Goal: Information Seeking & Learning: Learn about a topic

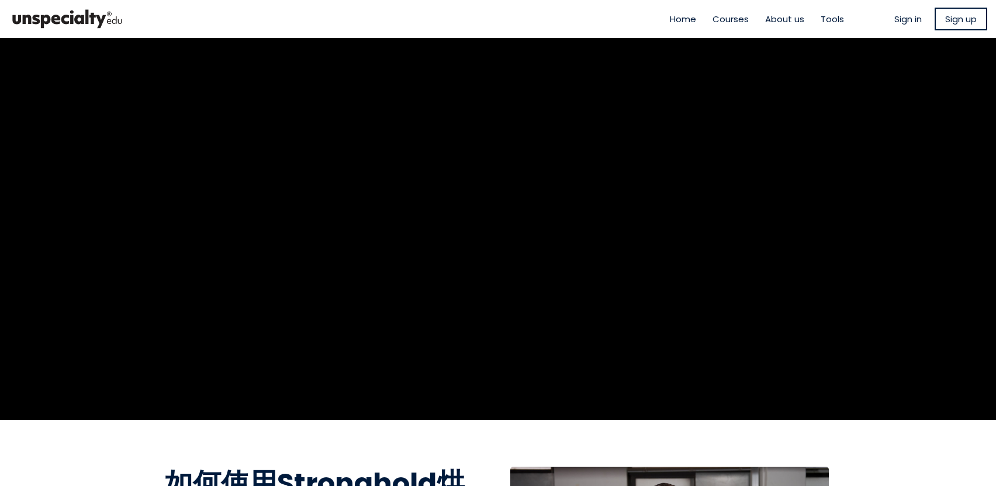
click at [907, 19] on span "Sign in" at bounding box center [908, 18] width 27 height 13
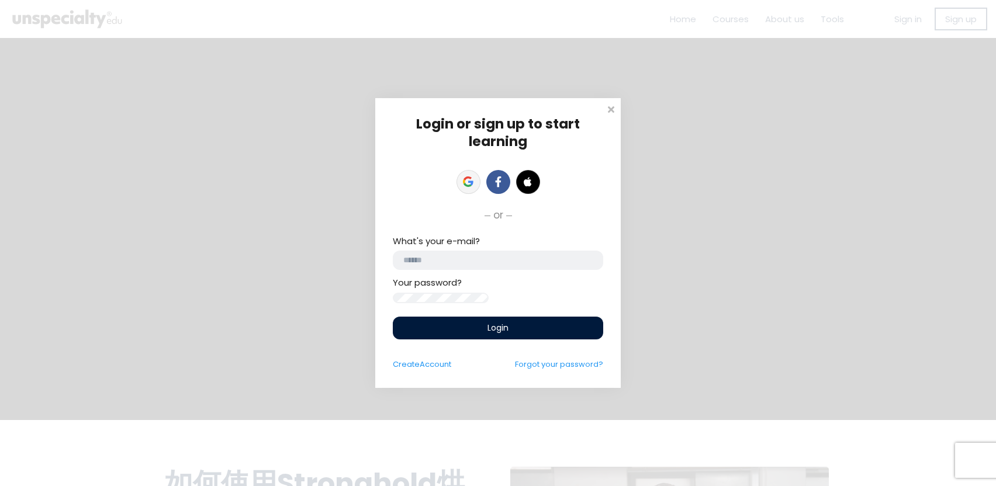
click at [467, 177] on icon at bounding box center [468, 182] width 11 height 11
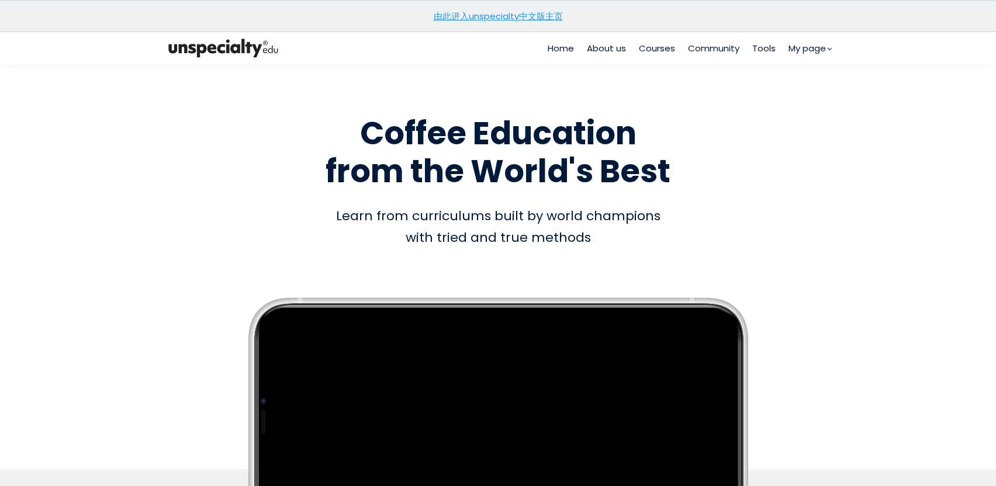
click at [537, 15] on link "由此进入unspecialty中文版主页" at bounding box center [498, 16] width 129 height 12
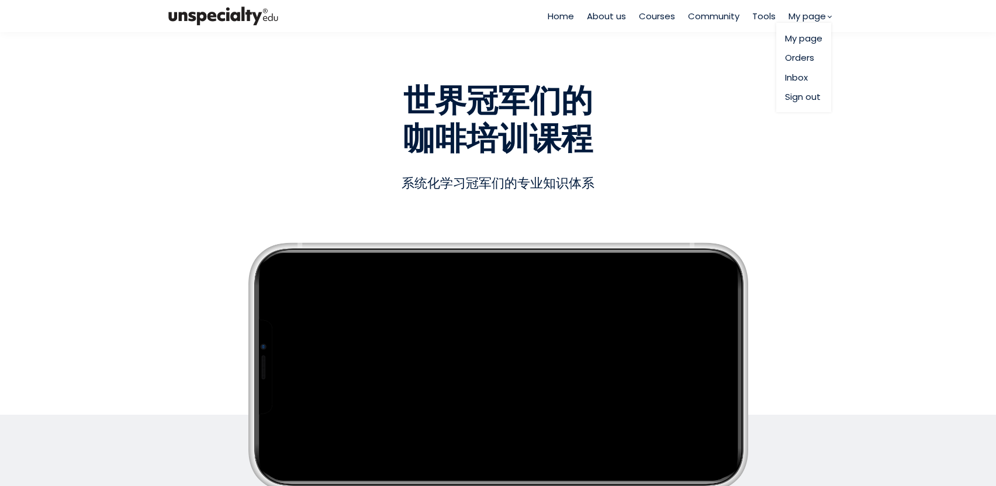
click at [802, 22] on span "My page" at bounding box center [807, 15] width 37 height 13
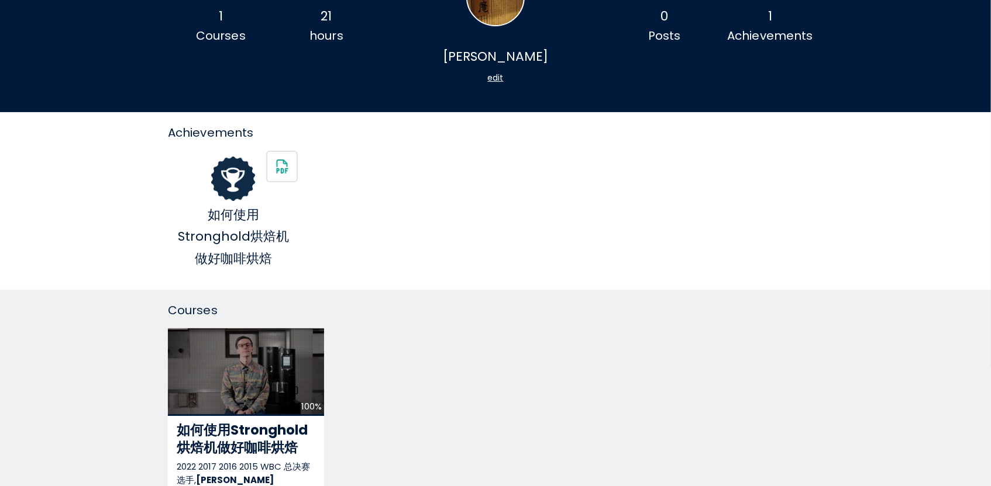
scroll to position [117, 0]
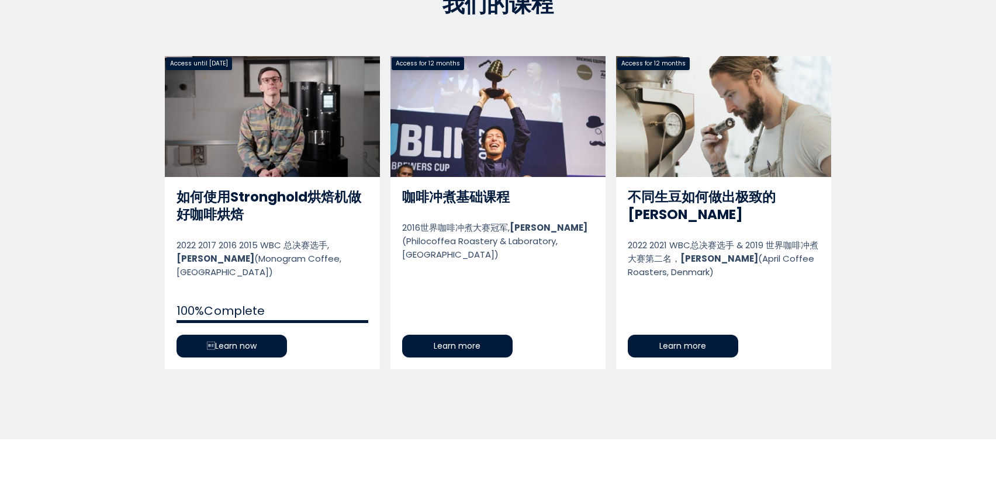
scroll to position [536, 0]
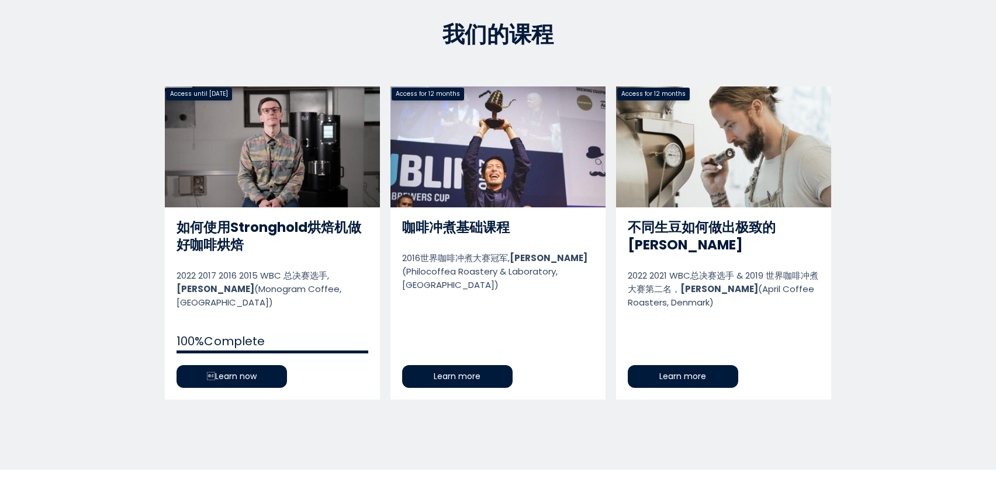
click at [702, 360] on link "不同生豆如何做出极致的[PERSON_NAME]" at bounding box center [723, 243] width 215 height 313
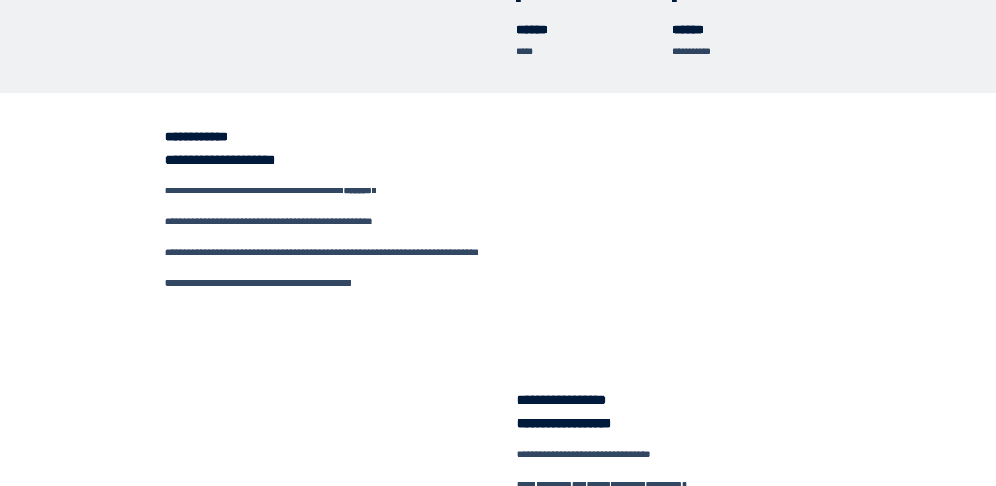
scroll to position [643, 0]
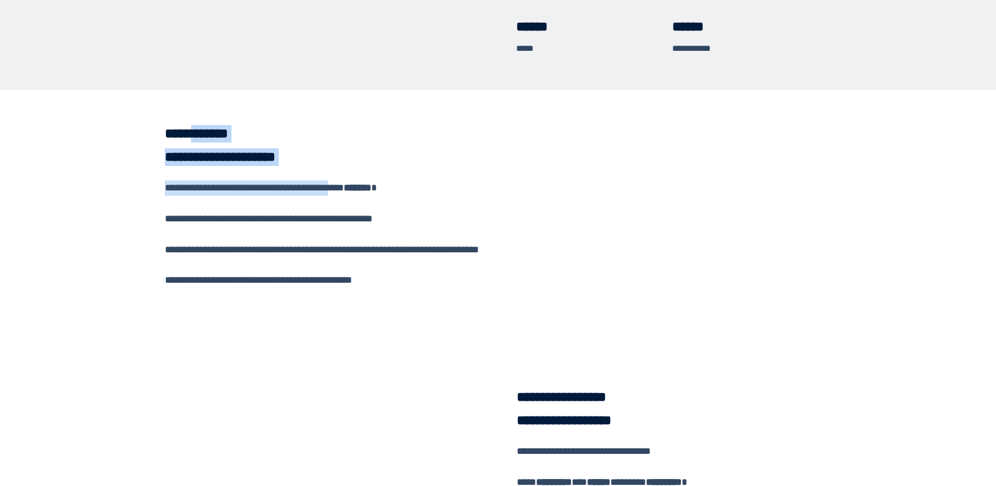
drag, startPoint x: 229, startPoint y: 129, endPoint x: 239, endPoint y: 211, distance: 83.0
click at [239, 211] on div "**********" at bounding box center [324, 245] width 337 height 240
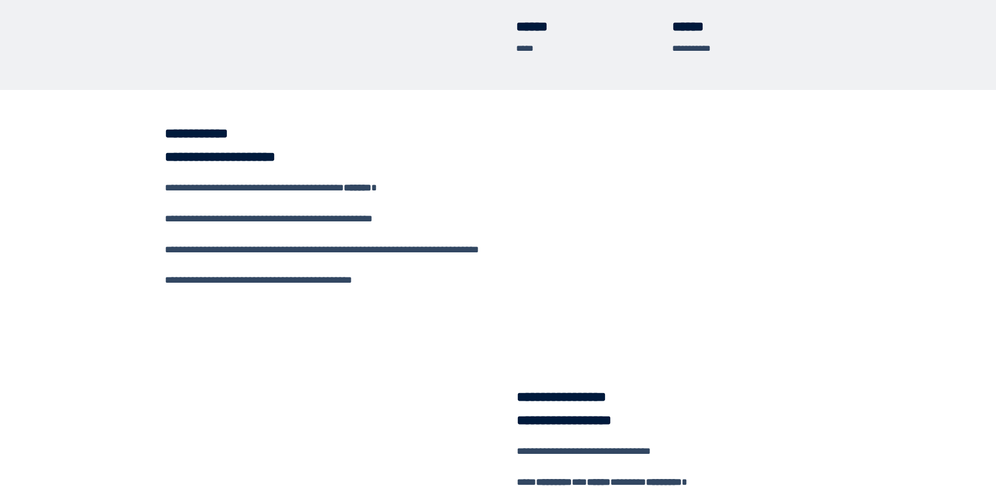
click at [321, 215] on div "**********" at bounding box center [324, 273] width 319 height 185
drag, startPoint x: 210, startPoint y: 232, endPoint x: 243, endPoint y: 250, distance: 37.9
click at [243, 250] on div "**********" at bounding box center [324, 273] width 319 height 185
click at [382, 261] on div "**********" at bounding box center [324, 273] width 319 height 185
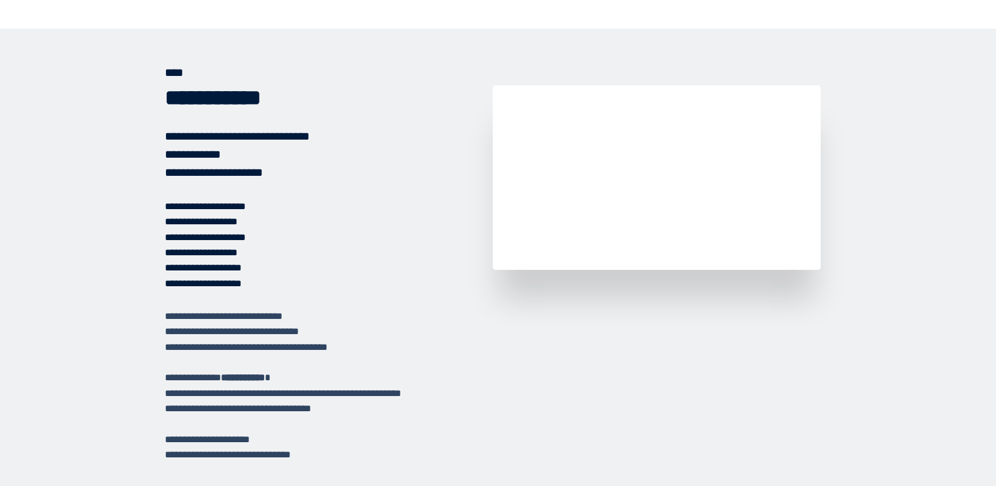
scroll to position [1520, 0]
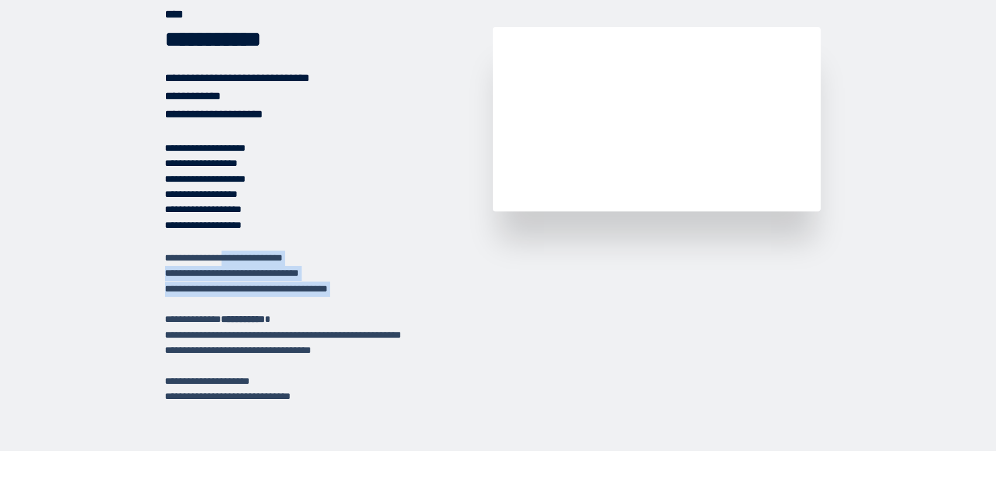
drag, startPoint x: 267, startPoint y: 261, endPoint x: 283, endPoint y: 306, distance: 47.7
click at [283, 306] on div "**********" at bounding box center [498, 328] width 684 height 154
click at [301, 339] on div "**********" at bounding box center [498, 328] width 684 height 154
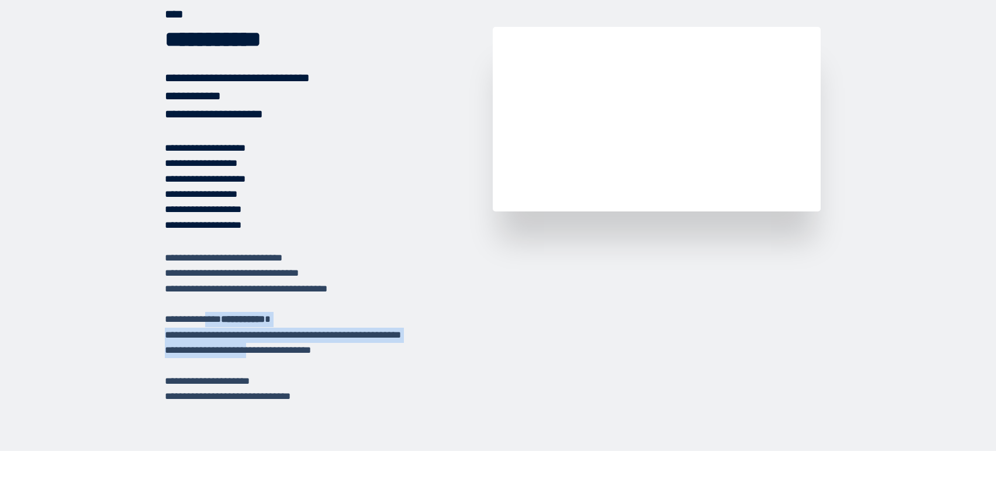
drag, startPoint x: 264, startPoint y: 320, endPoint x: 358, endPoint y: 348, distance: 97.5
click at [358, 348] on div "**********" at bounding box center [498, 328] width 684 height 154
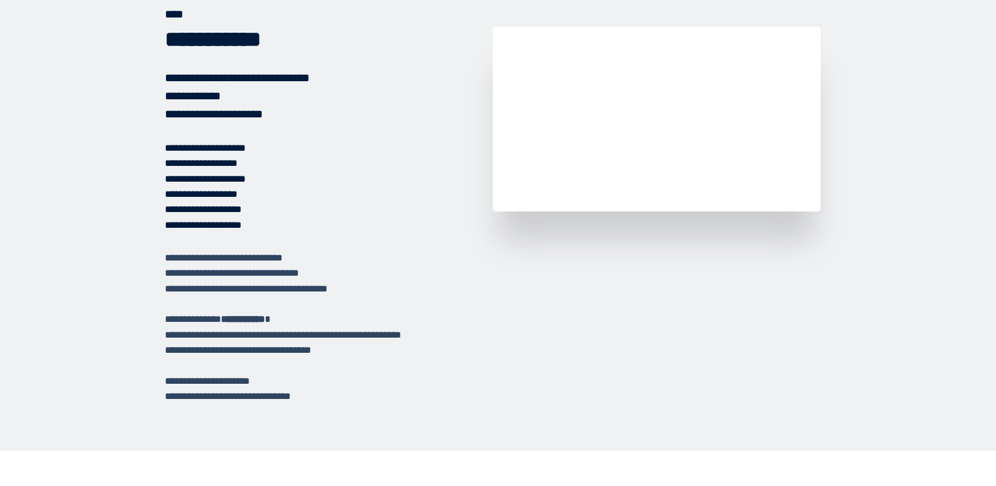
click at [445, 361] on div "**********" at bounding box center [498, 328] width 684 height 154
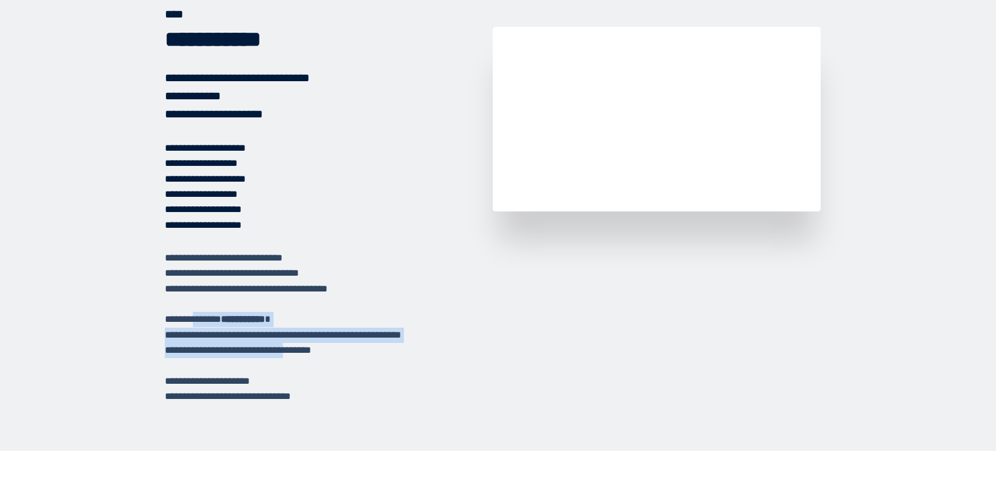
drag, startPoint x: 446, startPoint y: 352, endPoint x: 236, endPoint y: 318, distance: 212.6
click at [236, 318] on div "**********" at bounding box center [498, 328] width 684 height 154
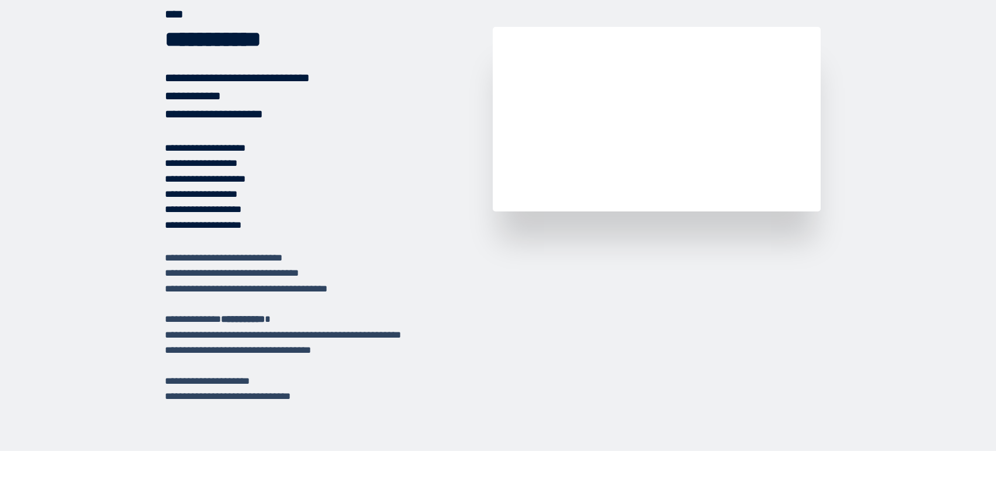
click at [343, 373] on div "**********" at bounding box center [498, 328] width 684 height 154
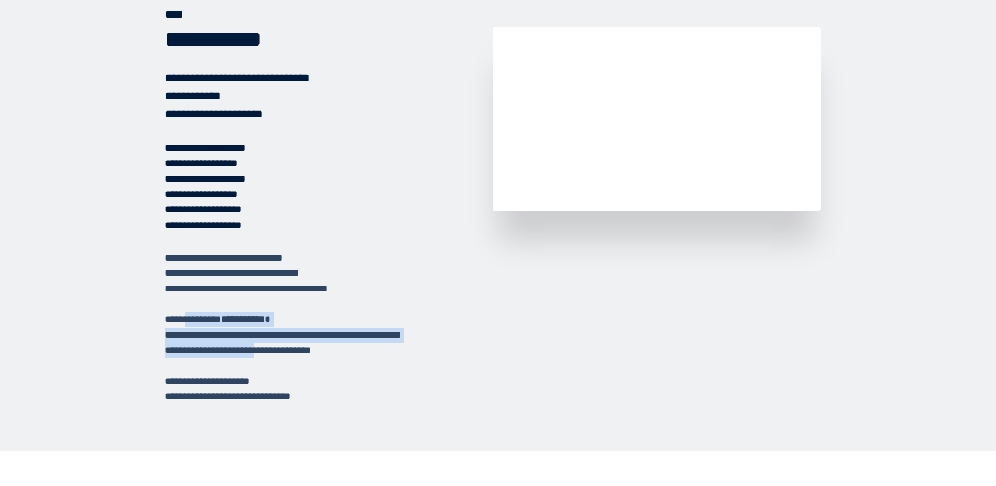
drag, startPoint x: 384, startPoint y: 348, endPoint x: 211, endPoint y: 317, distance: 175.8
click at [211, 317] on div "**********" at bounding box center [498, 328] width 684 height 154
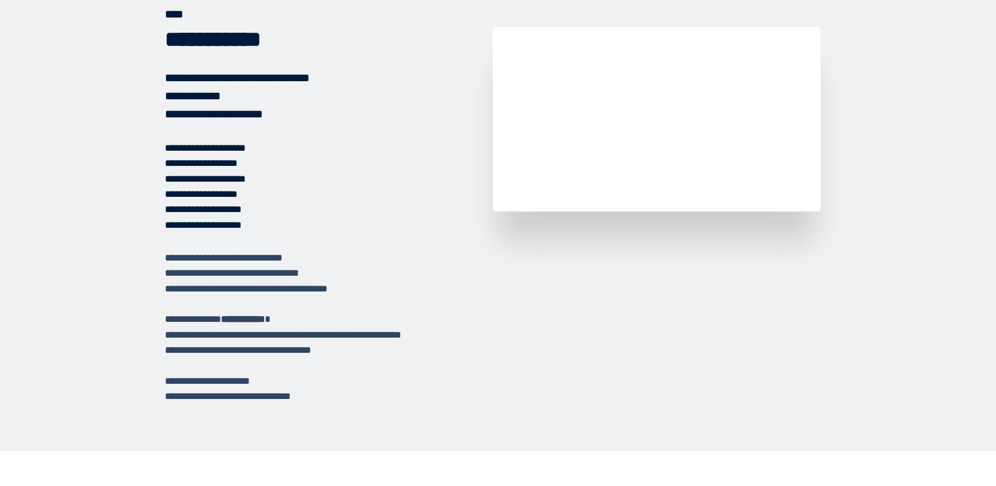
click at [388, 361] on div "**********" at bounding box center [498, 328] width 684 height 154
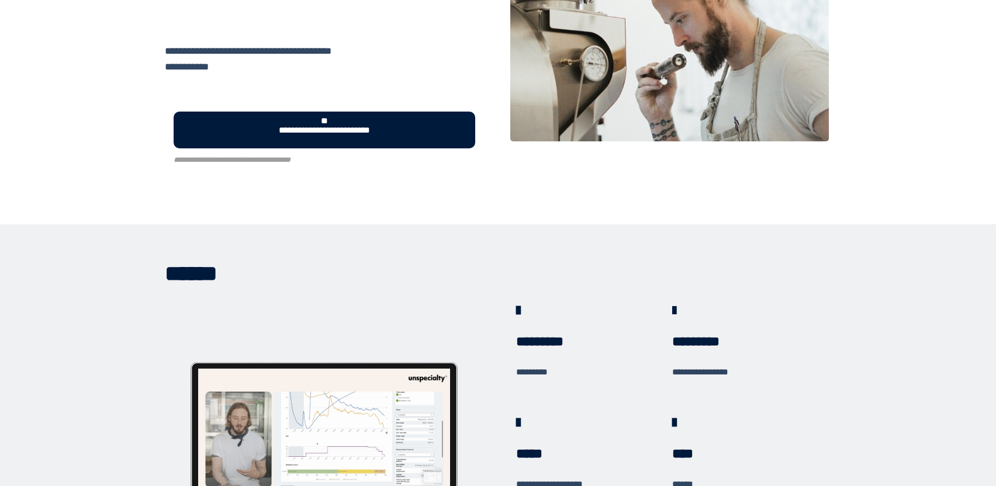
scroll to position [0, 0]
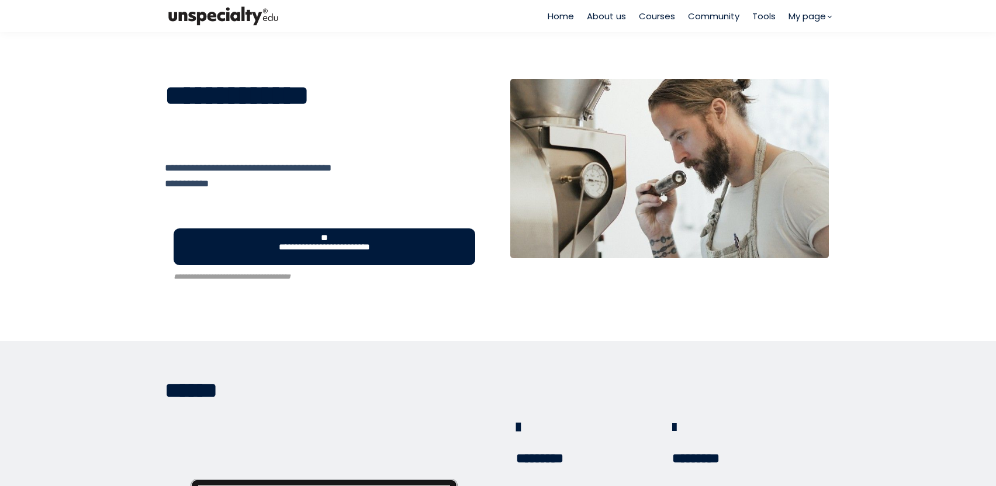
click at [382, 248] on span "**********" at bounding box center [324, 246] width 141 height 27
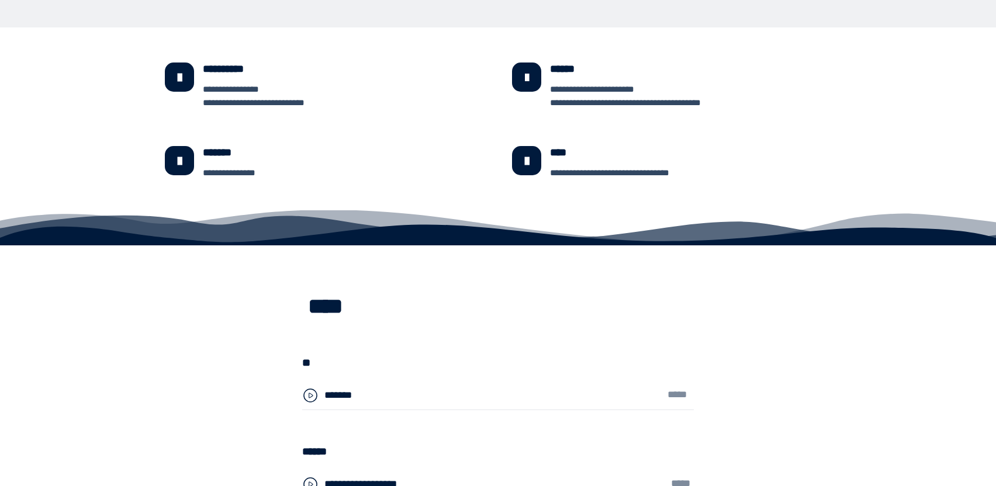
scroll to position [2631, 0]
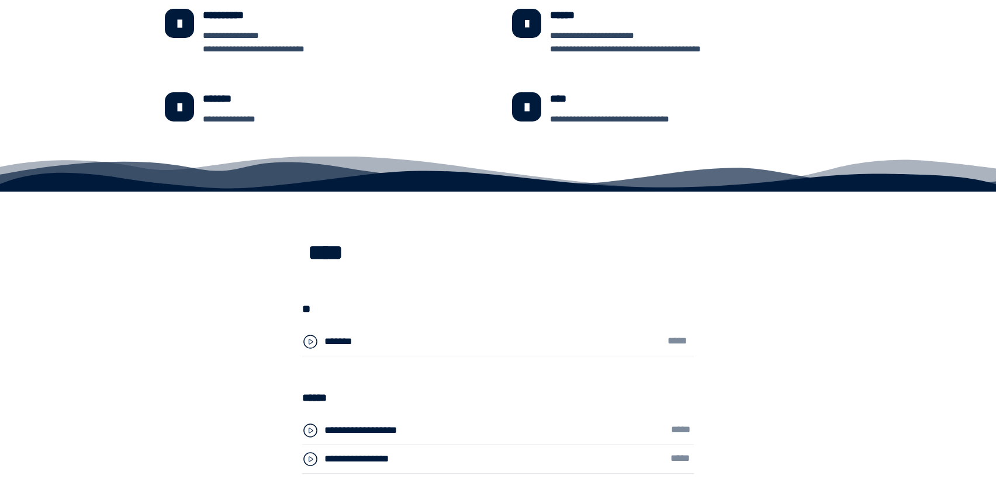
click at [344, 340] on div "*******" at bounding box center [343, 341] width 36 height 15
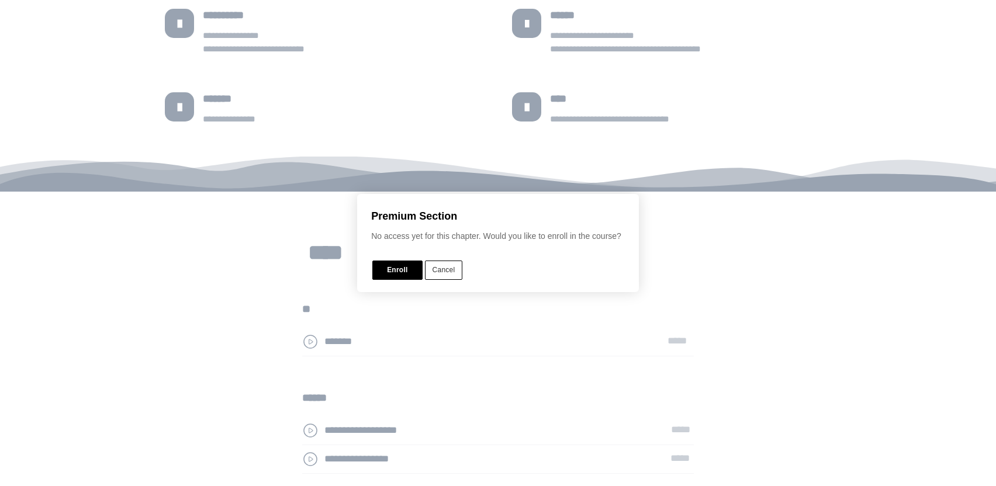
click at [449, 272] on button "Cancel" at bounding box center [444, 270] width 38 height 19
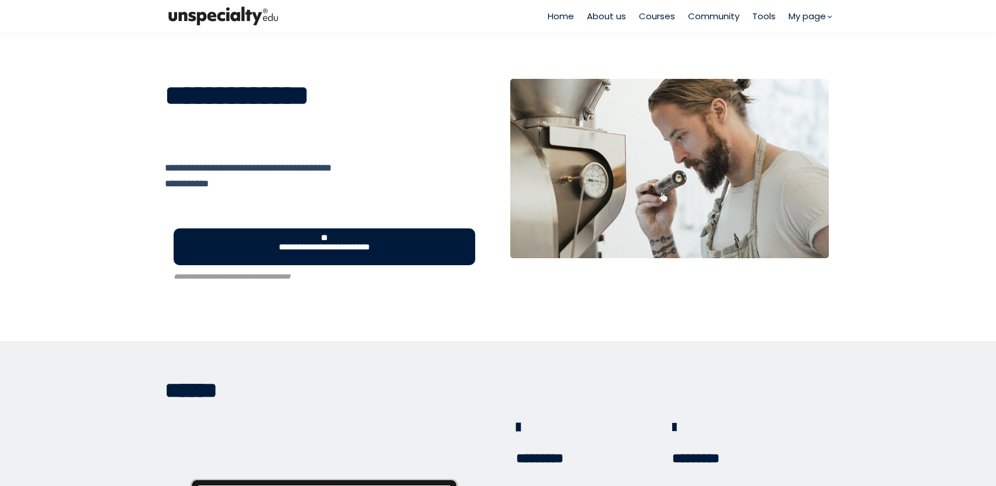
scroll to position [0, 0]
click at [650, 17] on span "Courses" at bounding box center [657, 15] width 36 height 13
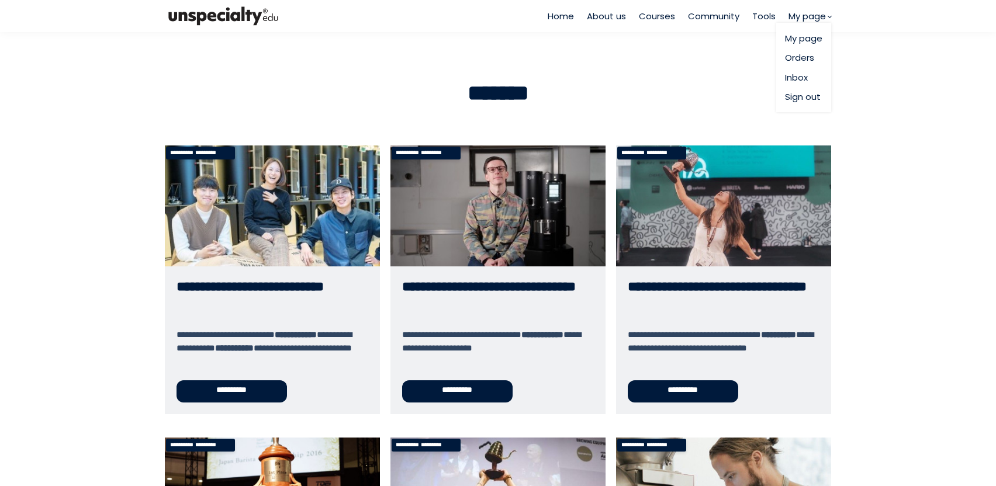
click at [809, 15] on span "My page" at bounding box center [807, 15] width 37 height 13
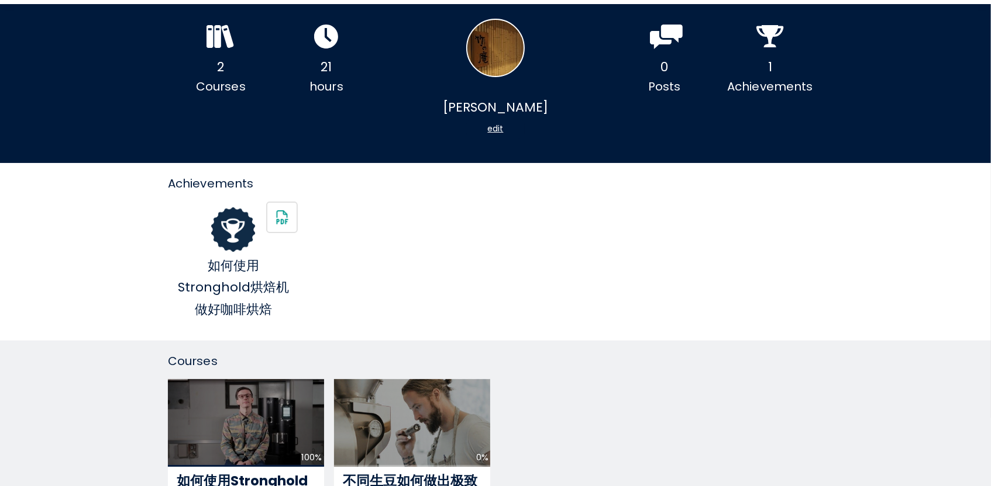
scroll to position [117, 0]
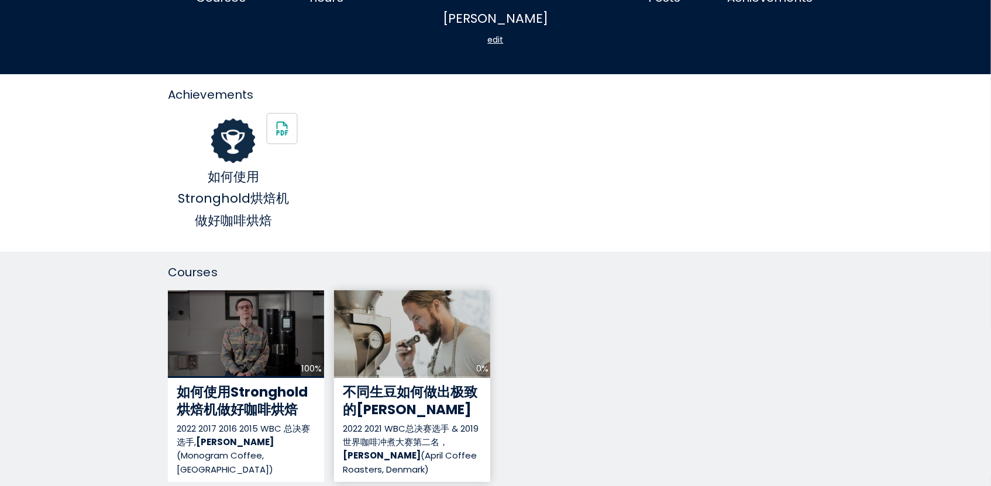
click at [396, 327] on div "0%" at bounding box center [412, 335] width 156 height 88
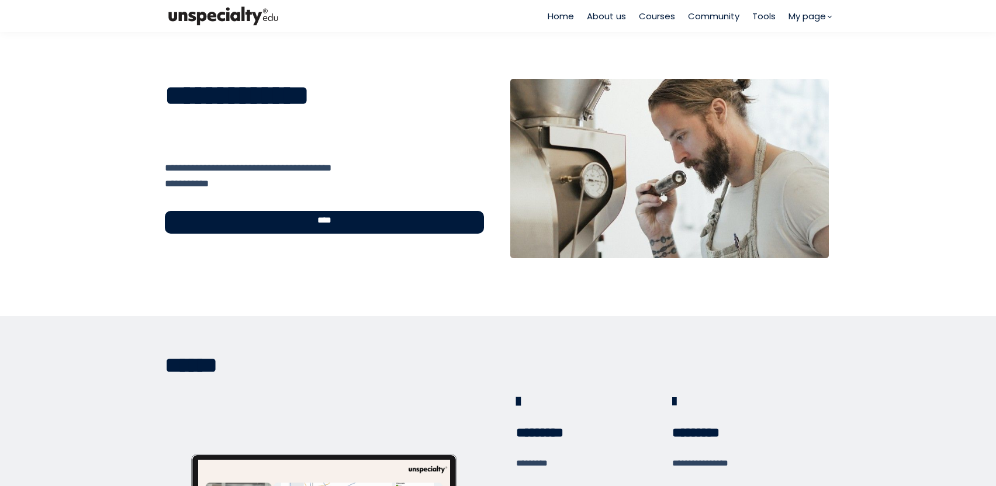
click at [391, 219] on div "****" at bounding box center [324, 222] width 319 height 23
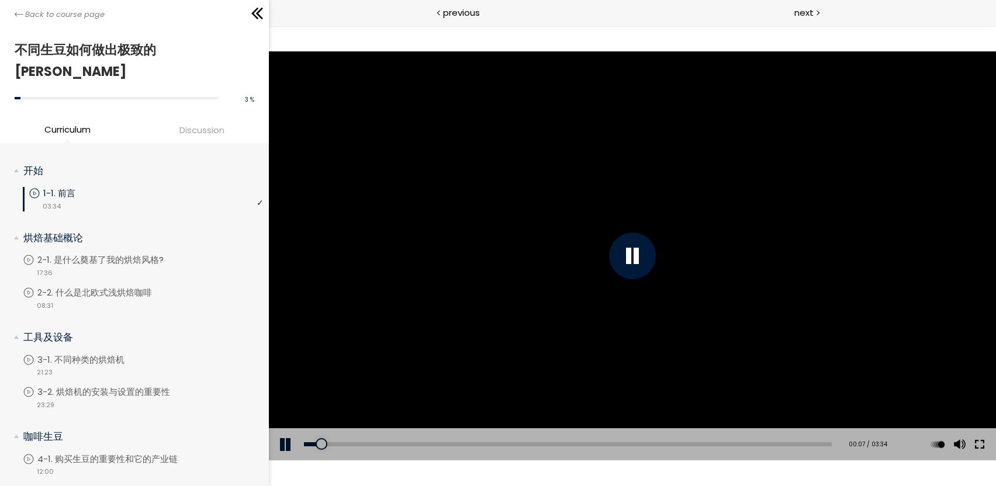
click at [974, 444] on button at bounding box center [979, 445] width 21 height 33
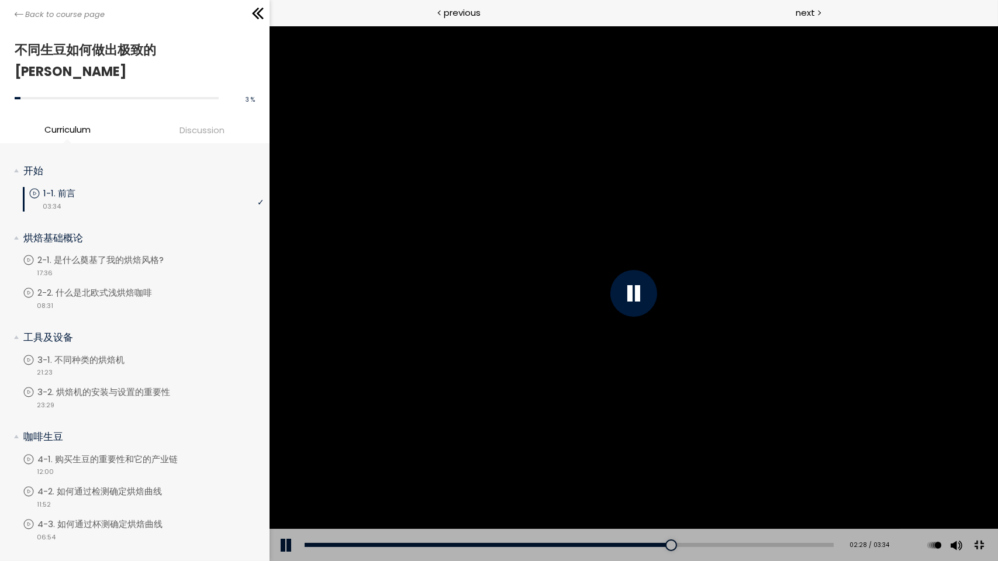
click at [992, 559] on button at bounding box center [978, 546] width 26 height 26
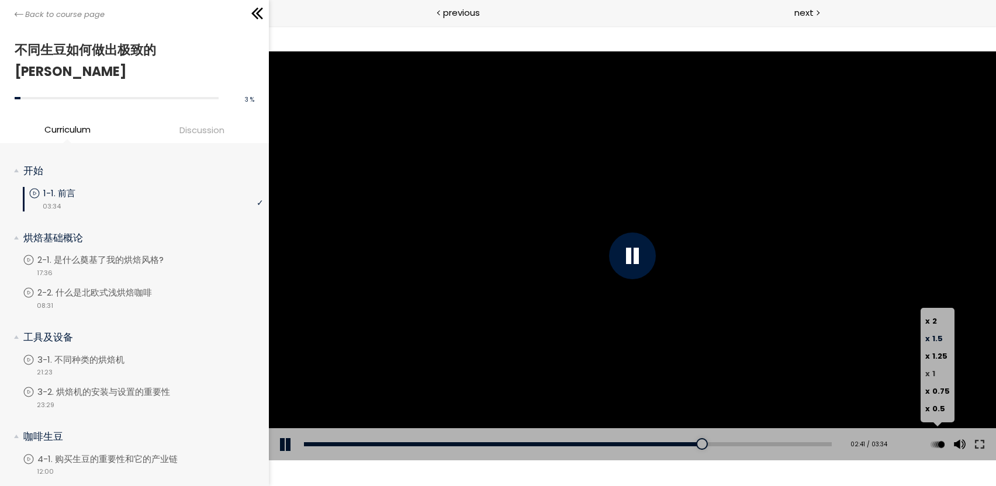
click at [933, 374] on span "1" at bounding box center [934, 373] width 3 height 11
click at [940, 340] on span "1.5" at bounding box center [938, 338] width 11 height 11
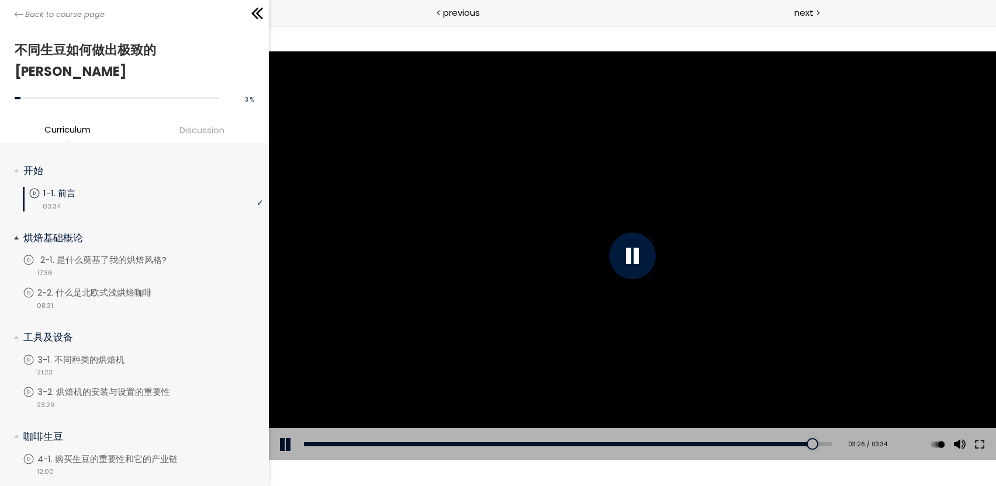
click at [139, 254] on p "2-1. 是什么奠基了我的烘焙风格?" at bounding box center [115, 260] width 150 height 13
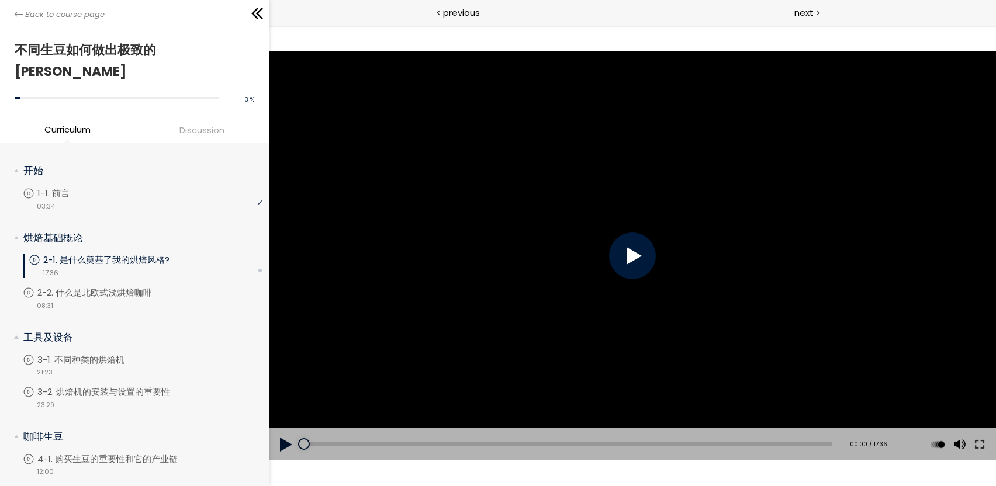
click at [638, 255] on div at bounding box center [632, 256] width 47 height 47
click at [976, 447] on button at bounding box center [979, 445] width 21 height 33
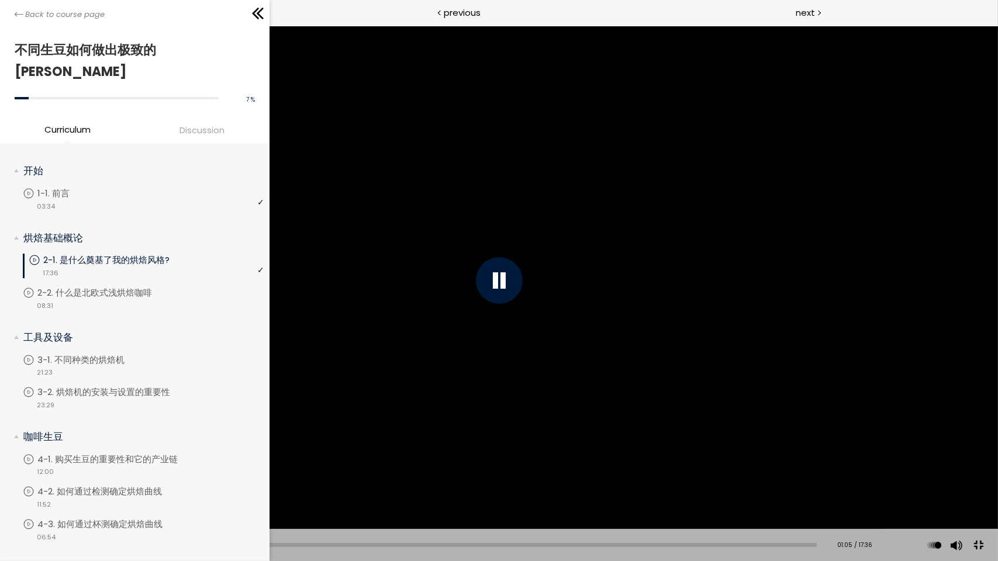
click at [819, 196] on div at bounding box center [499, 280] width 998 height 561
click at [979, 543] on button at bounding box center [979, 545] width 26 height 26
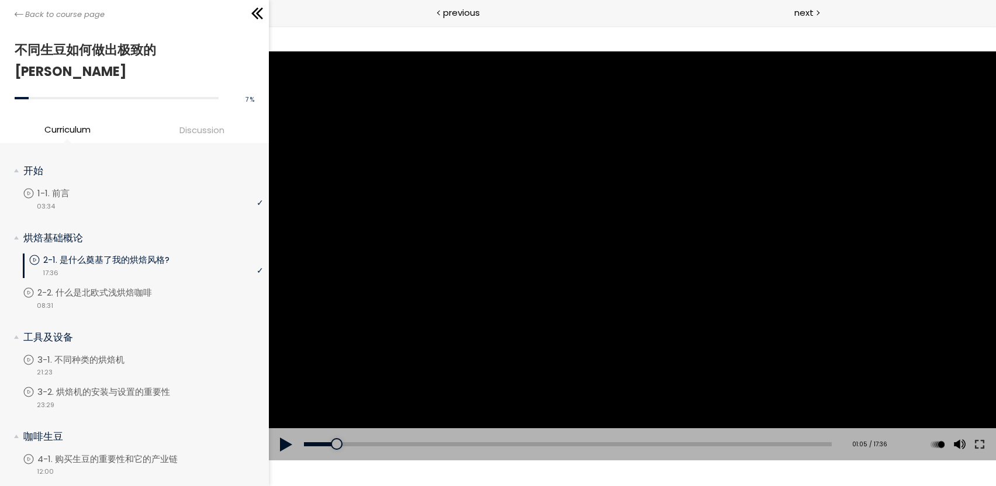
click at [843, 328] on div at bounding box center [632, 255] width 727 height 409
click at [979, 444] on button at bounding box center [979, 445] width 21 height 33
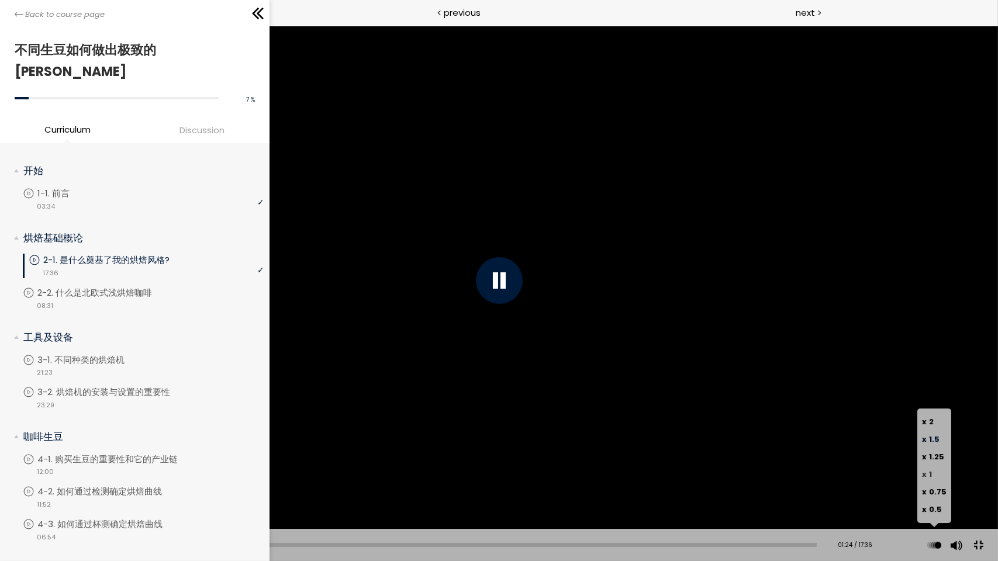
click at [938, 472] on label "x 1" at bounding box center [934, 475] width 25 height 18
click at [928, 475] on span "x 1" at bounding box center [927, 474] width 10 height 11
click at [930, 472] on span "1" at bounding box center [930, 474] width 3 height 11
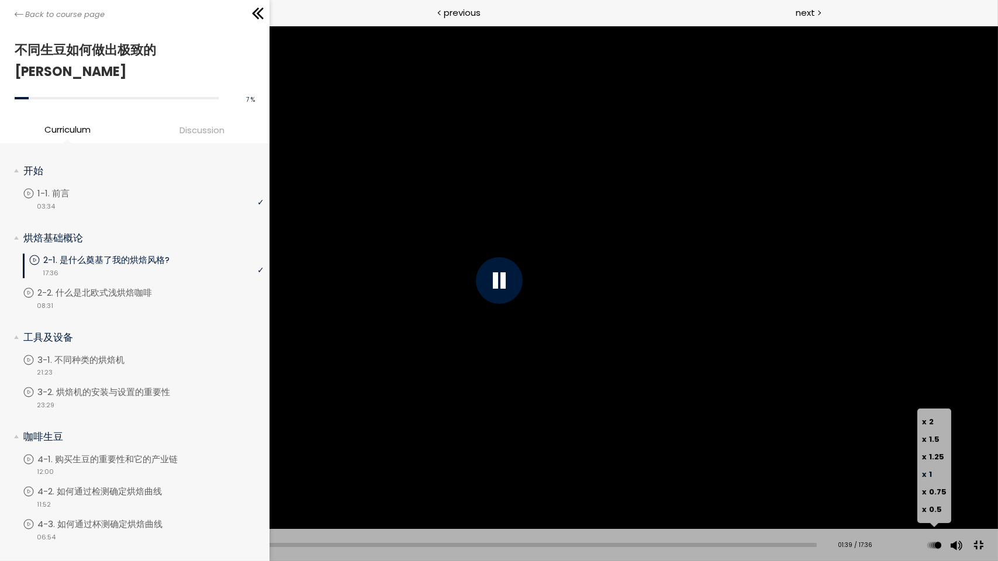
click at [927, 475] on span "x 1" at bounding box center [927, 474] width 10 height 11
click at [927, 475] on span "x" at bounding box center [924, 474] width 5 height 11
click at [928, 475] on span "x 1" at bounding box center [927, 474] width 10 height 11
click at [929, 474] on span "x 1" at bounding box center [927, 474] width 10 height 11
click at [944, 443] on label "x 1.5" at bounding box center [934, 440] width 25 height 18
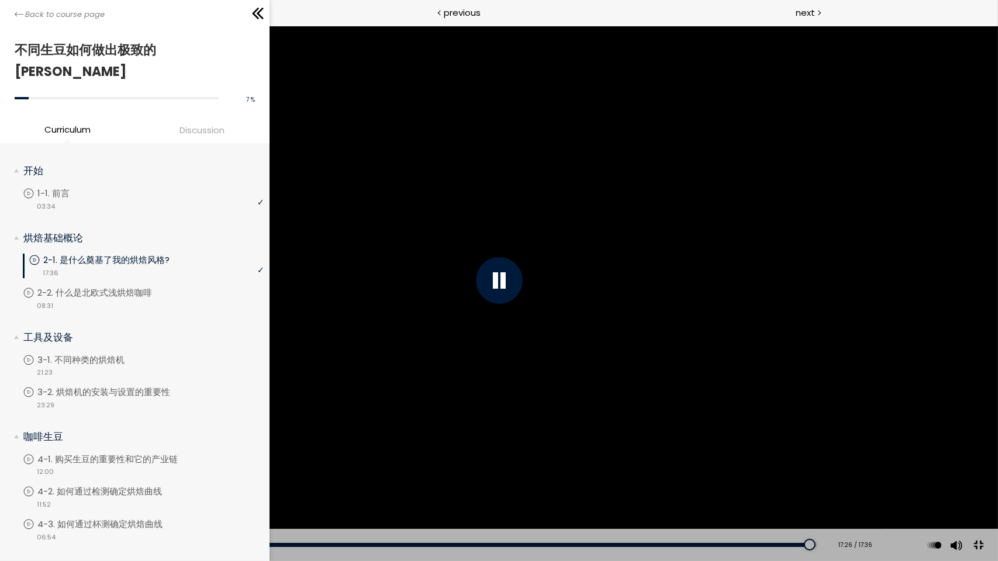
click at [508, 284] on div at bounding box center [499, 280] width 47 height 47
click at [978, 547] on button at bounding box center [979, 545] width 26 height 26
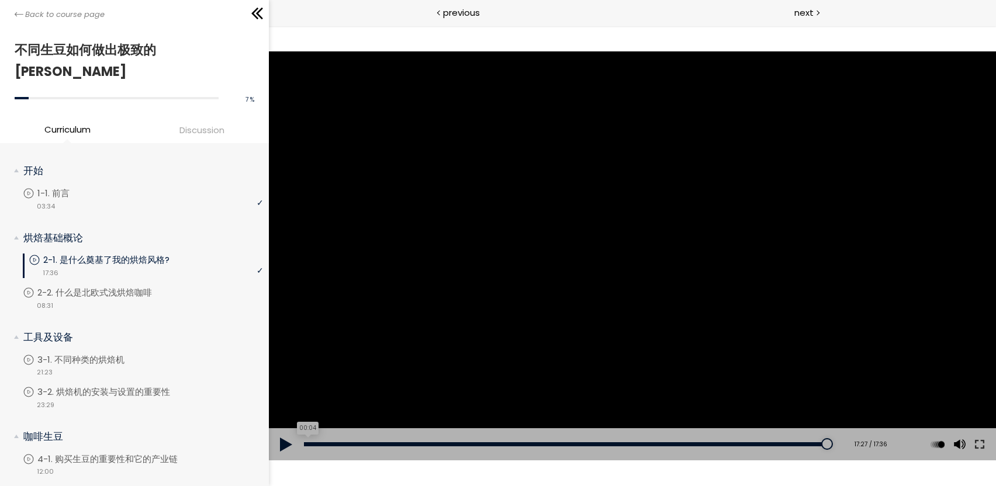
click at [306, 444] on div "00:04" at bounding box center [568, 445] width 528 height 4
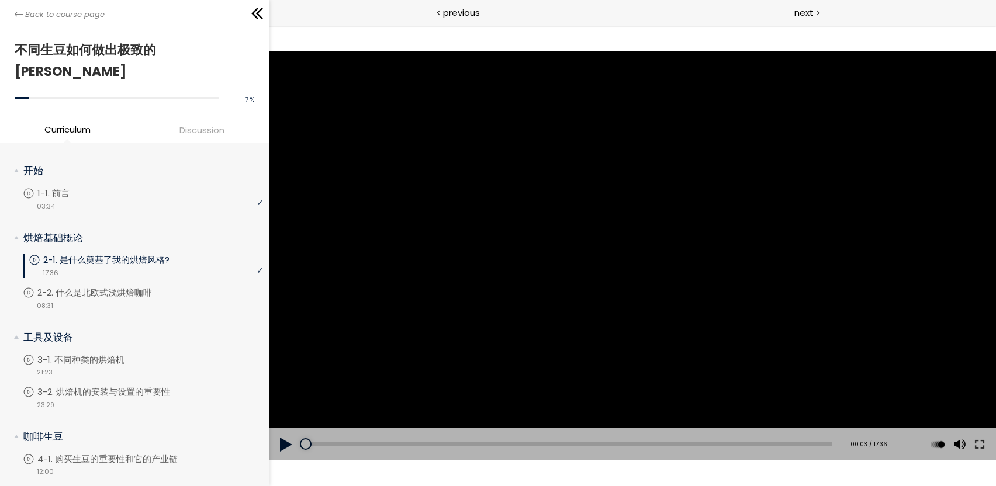
click at [287, 443] on button at bounding box center [286, 445] width 35 height 33
click at [423, 284] on div at bounding box center [632, 255] width 727 height 409
click at [979, 446] on button at bounding box center [979, 445] width 21 height 33
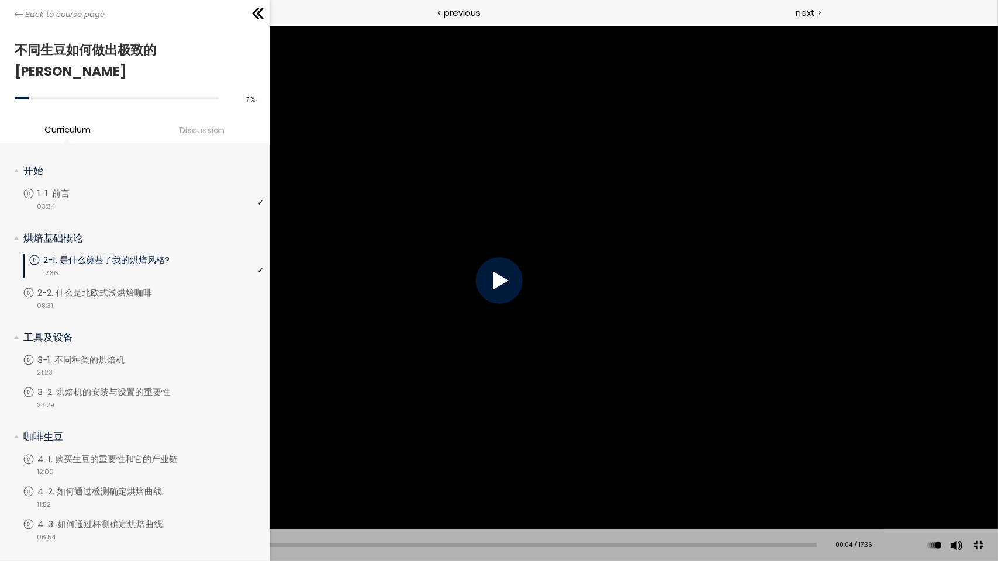
click at [503, 292] on div at bounding box center [499, 280] width 47 height 47
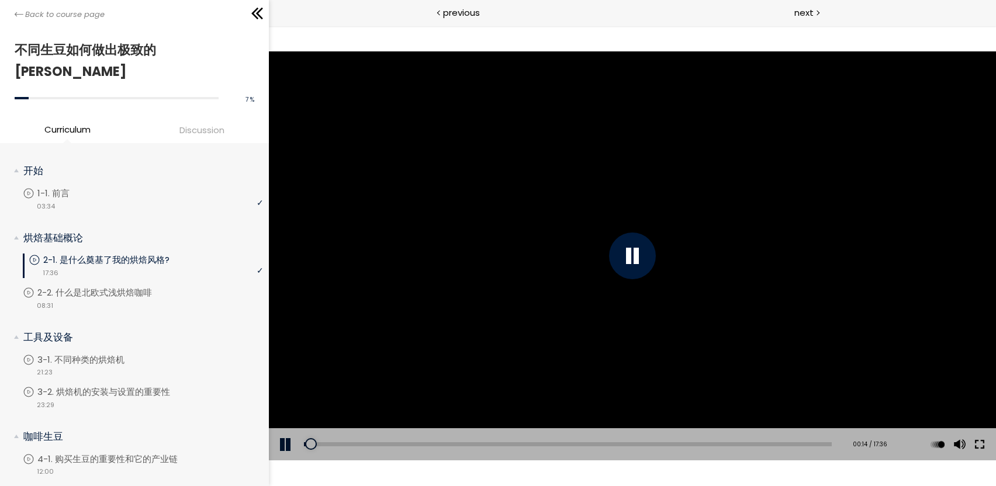
click at [979, 440] on button at bounding box center [979, 445] width 21 height 33
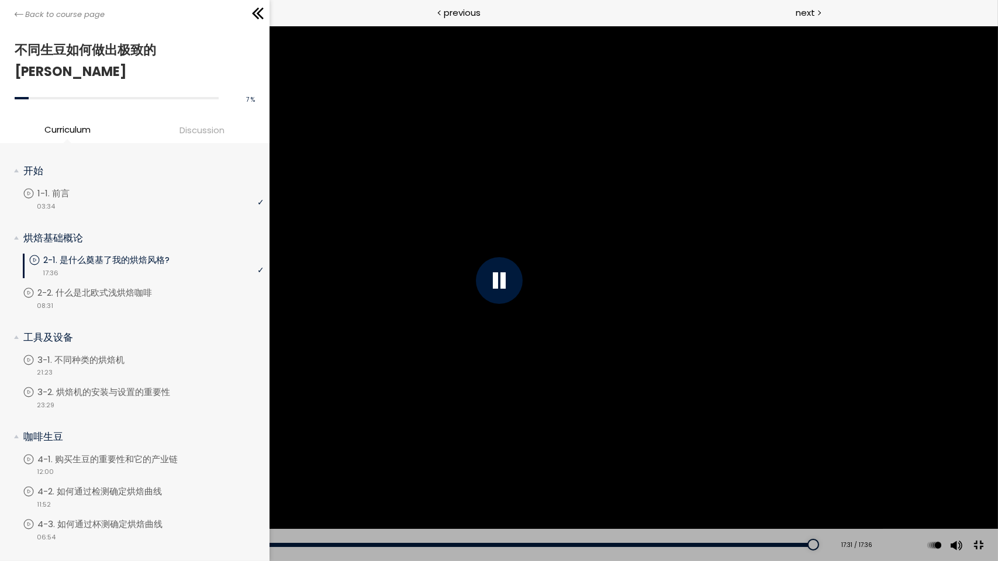
click at [491, 290] on div at bounding box center [499, 280] width 47 height 47
click at [979, 542] on button at bounding box center [979, 545] width 26 height 26
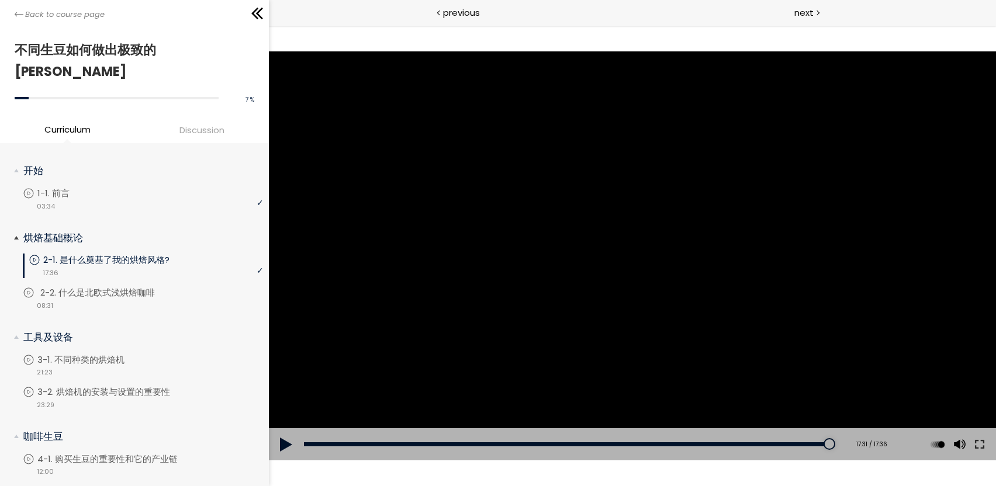
click at [136, 287] on p "2-2. 什么是北欧式浅烘焙咖啡" at bounding box center [109, 293] width 138 height 13
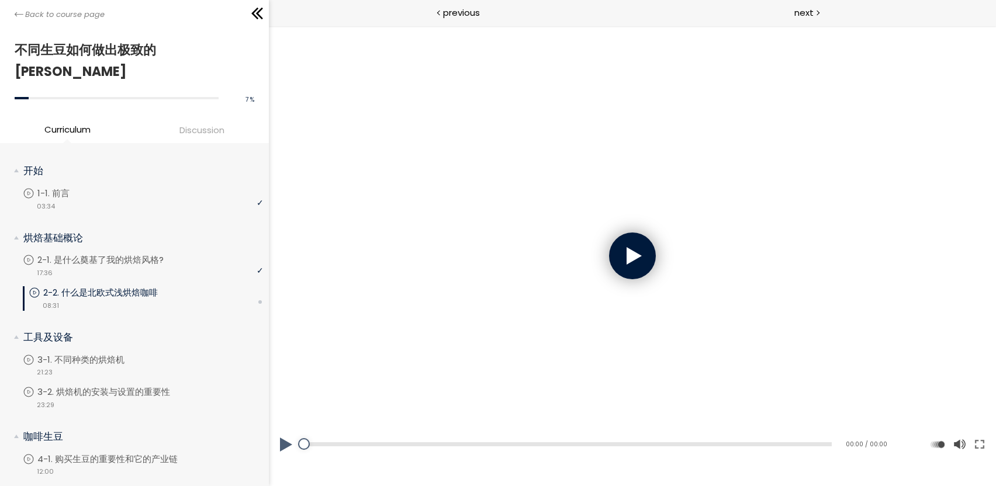
click at [622, 261] on div at bounding box center [632, 256] width 47 height 47
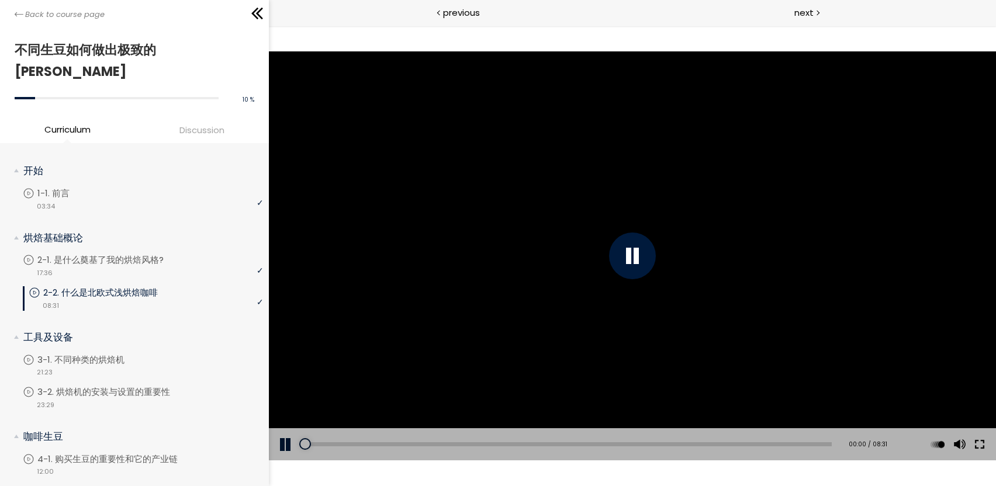
click at [984, 445] on button at bounding box center [979, 445] width 21 height 33
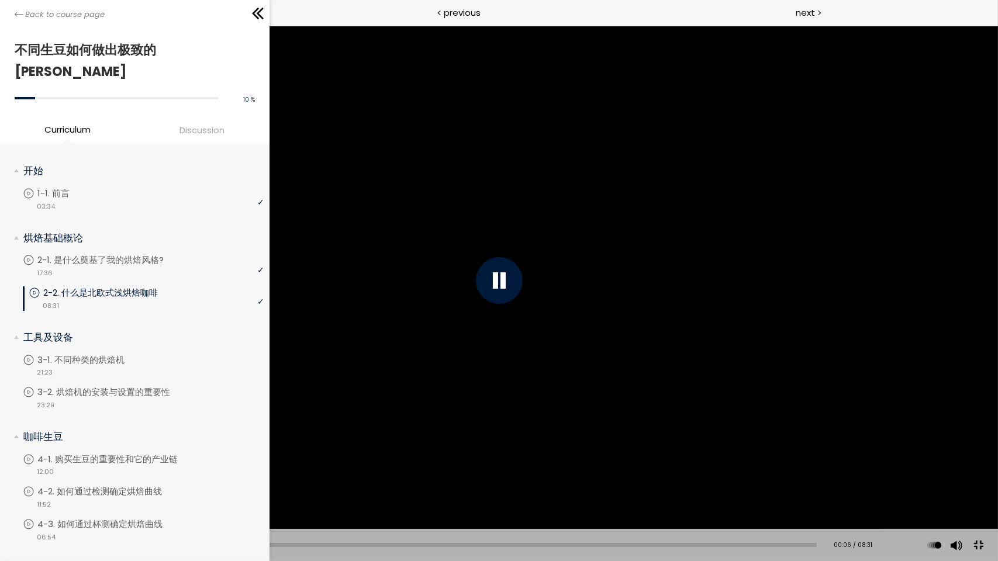
click at [771, 173] on div at bounding box center [499, 280] width 998 height 561
click at [503, 290] on div at bounding box center [499, 280] width 47 height 47
click at [938, 440] on span "1.5" at bounding box center [934, 439] width 11 height 11
click at [975, 545] on button at bounding box center [979, 545] width 26 height 26
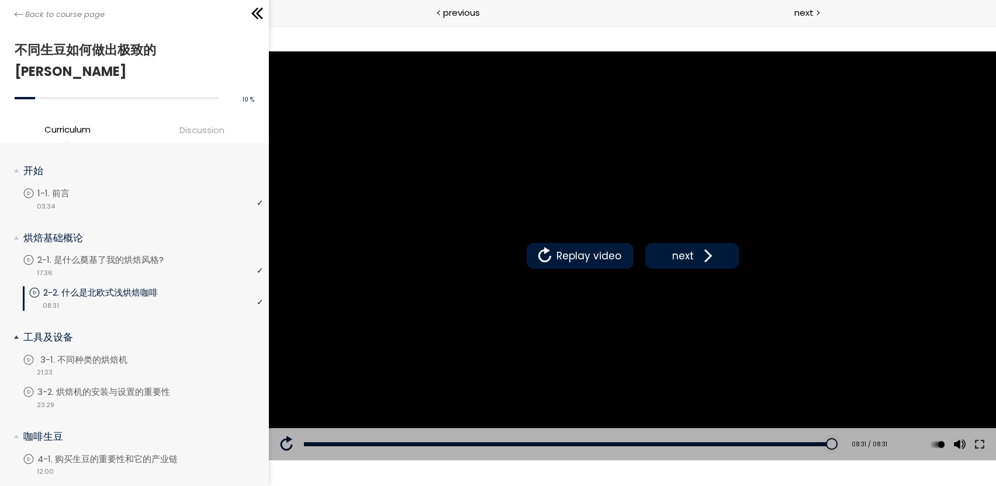
click at [111, 354] on p "3-1. 不同种类的烘焙机" at bounding box center [95, 360] width 111 height 13
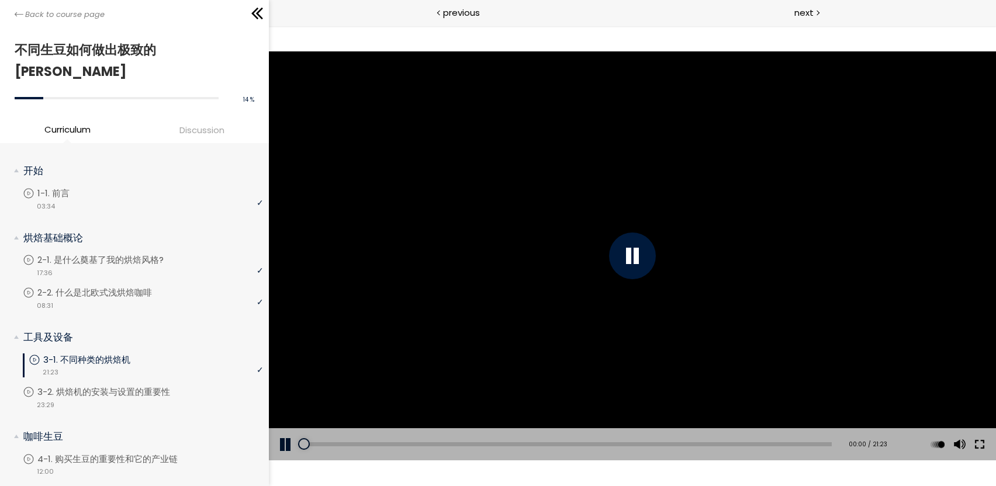
click at [979, 439] on button at bounding box center [979, 445] width 21 height 33
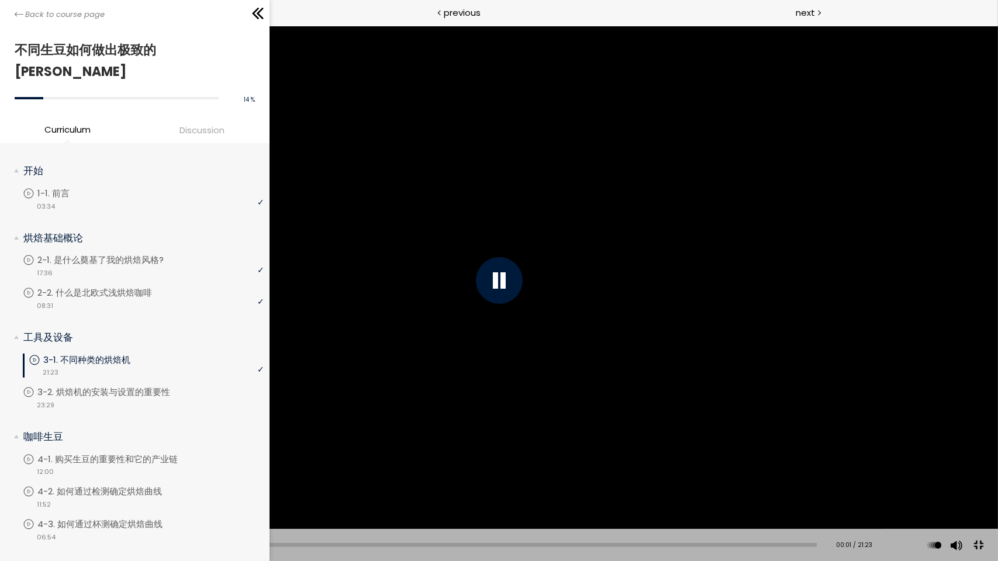
click at [508, 280] on div at bounding box center [499, 280] width 47 height 47
click at [510, 282] on div at bounding box center [499, 280] width 47 height 47
click at [973, 547] on button at bounding box center [979, 545] width 26 height 26
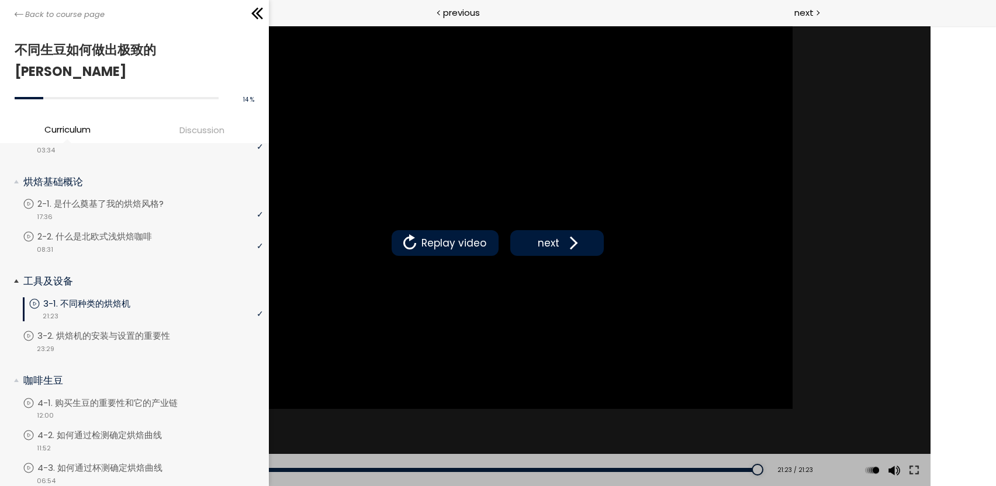
scroll to position [117, 0]
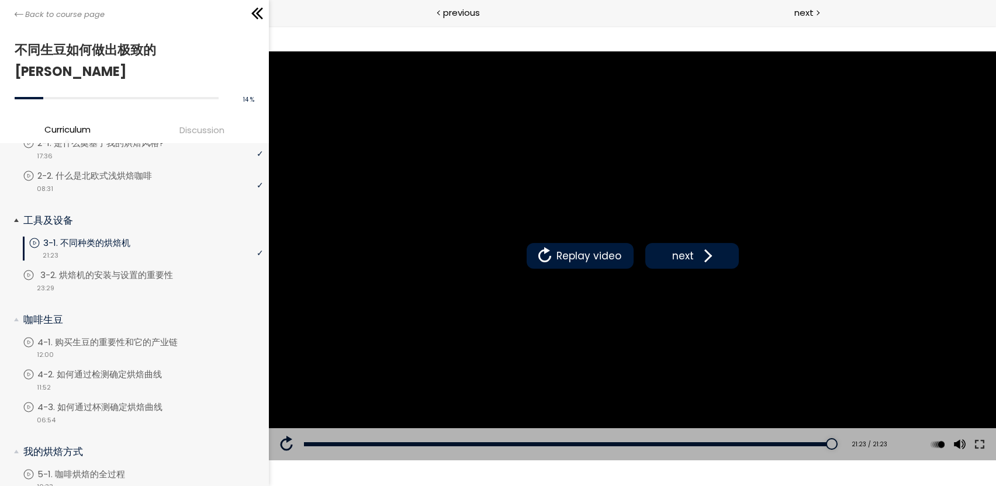
click at [146, 269] on p "3-2. 烘焙机的安装与设置的重要性" at bounding box center [118, 275] width 156 height 13
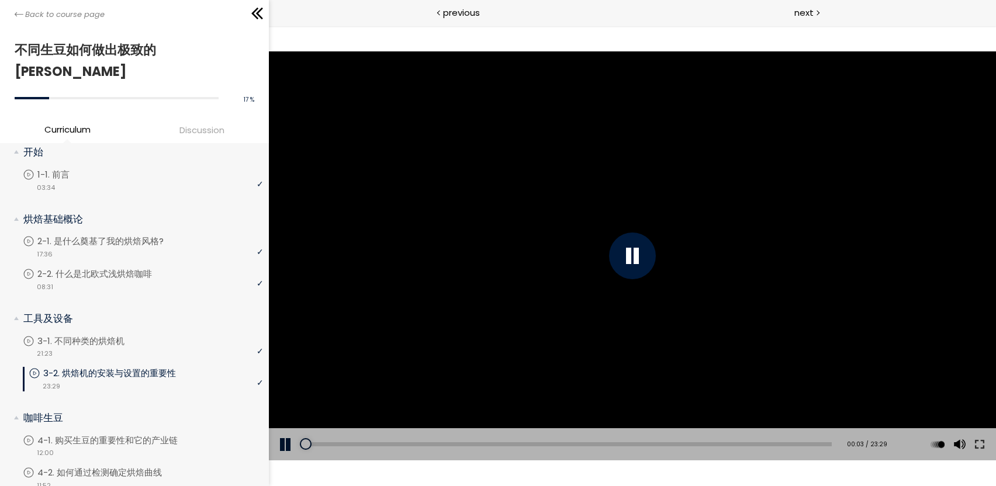
scroll to position [11, 0]
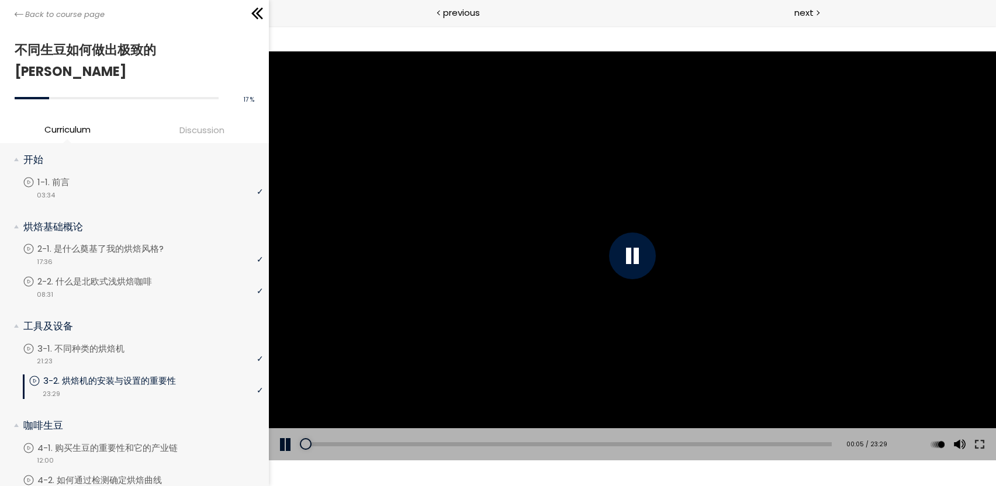
click at [609, 240] on div at bounding box center [632, 255] width 727 height 409
click at [974, 441] on button at bounding box center [979, 445] width 21 height 33
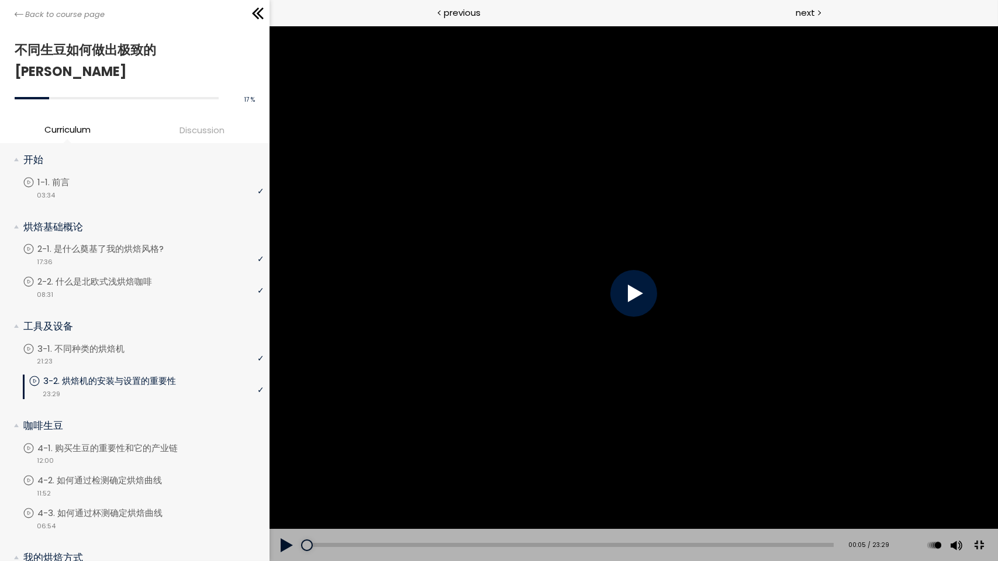
click at [657, 310] on div at bounding box center [633, 293] width 47 height 47
click at [879, 267] on div at bounding box center [633, 294] width 729 height 536
click at [998, 49] on div at bounding box center [633, 294] width 729 height 536
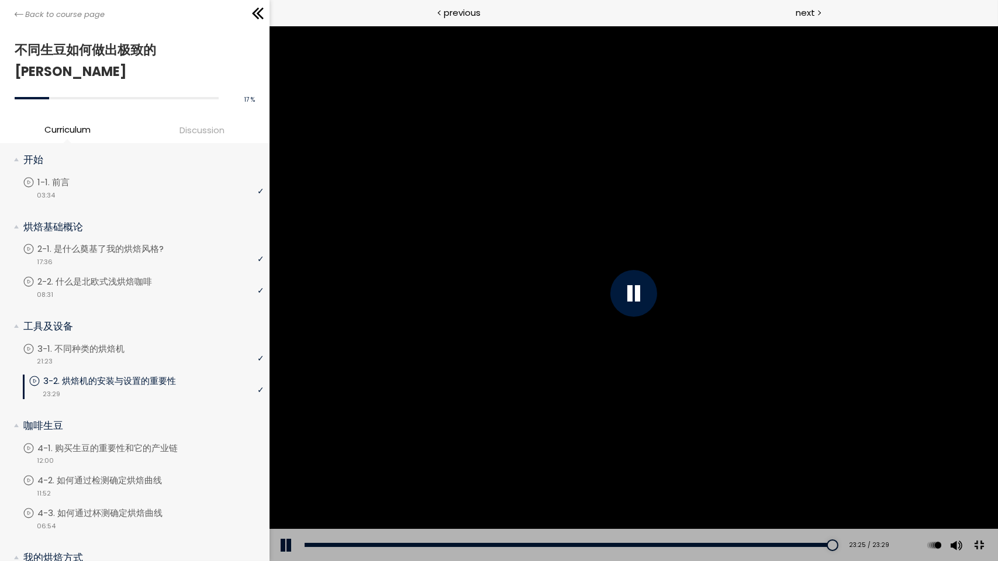
click at [998, 315] on div at bounding box center [633, 294] width 729 height 536
click at [992, 559] on button at bounding box center [978, 546] width 26 height 26
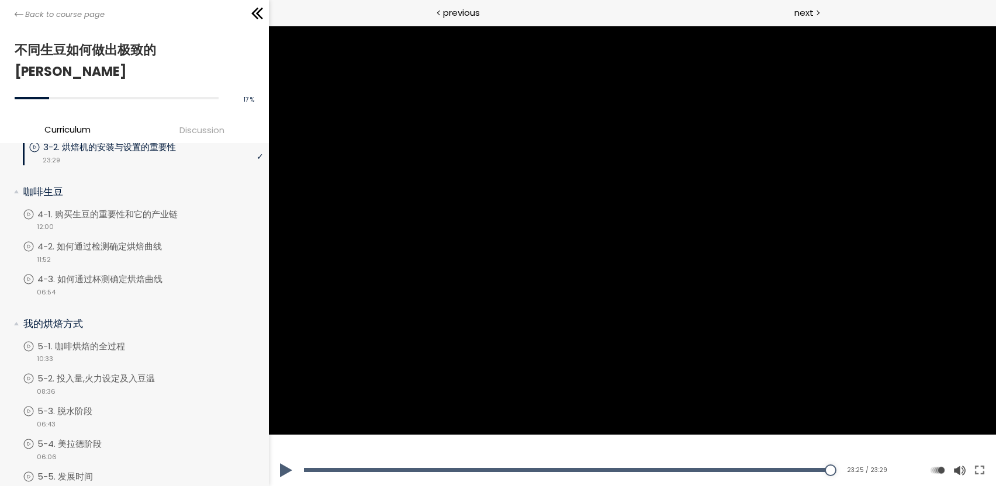
scroll to position [362, 0]
